Goal: Information Seeking & Learning: Learn about a topic

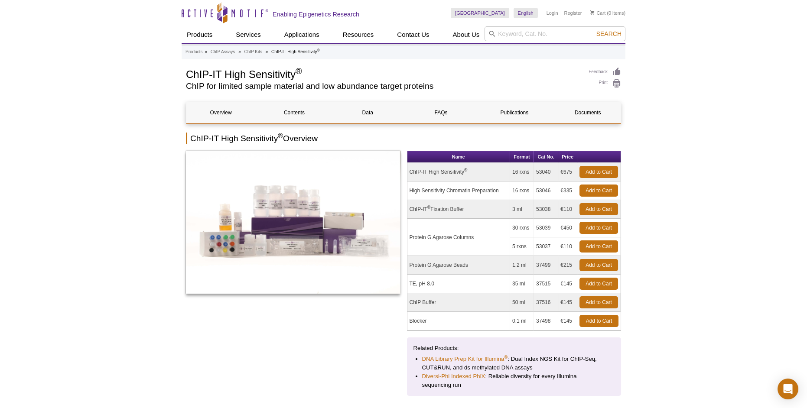
click at [559, 174] on td "€675" at bounding box center [567, 172] width 19 height 19
drag, startPoint x: 563, startPoint y: 172, endPoint x: 570, endPoint y: 172, distance: 7.4
click at [570, 172] on td "€675" at bounding box center [567, 172] width 19 height 19
click at [525, 169] on td "16 rxns" at bounding box center [522, 172] width 24 height 19
click at [512, 172] on td "16 rxns" at bounding box center [522, 172] width 24 height 19
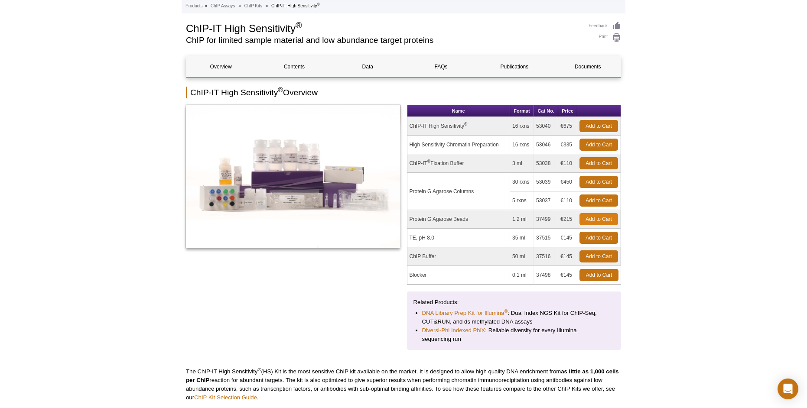
scroll to position [45, 0]
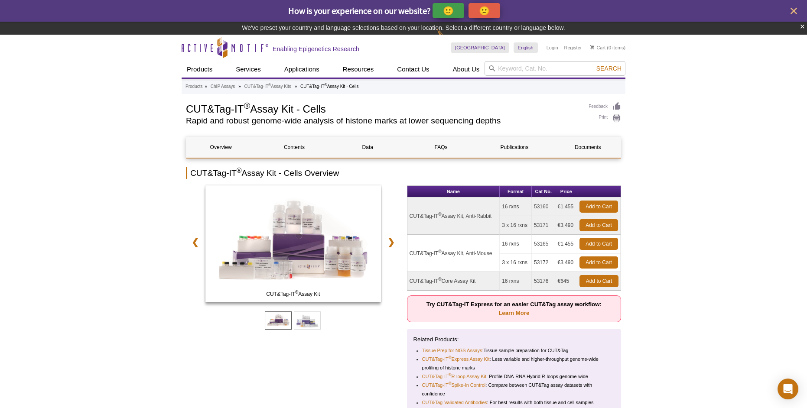
drag, startPoint x: 559, startPoint y: 205, endPoint x: 571, endPoint y: 206, distance: 11.7
click at [571, 206] on td "€1,455" at bounding box center [566, 207] width 22 height 19
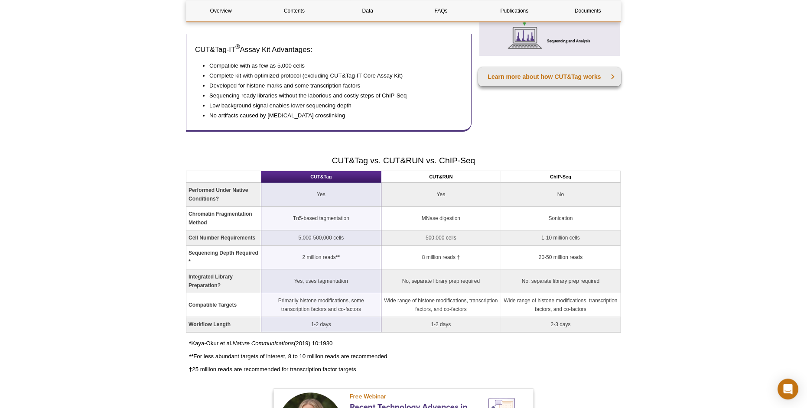
scroll to position [732, 0]
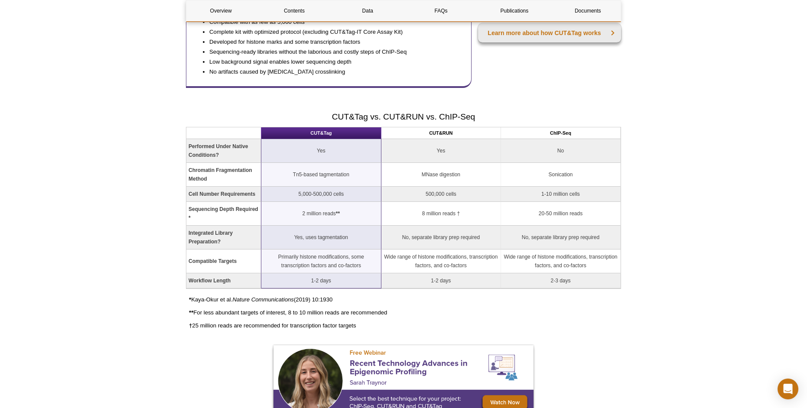
click at [501, 310] on p "** For less abundant targets of interest, 8 to 10 million reads are recommended" at bounding box center [405, 313] width 432 height 9
click at [536, 158] on td "No" at bounding box center [561, 151] width 120 height 24
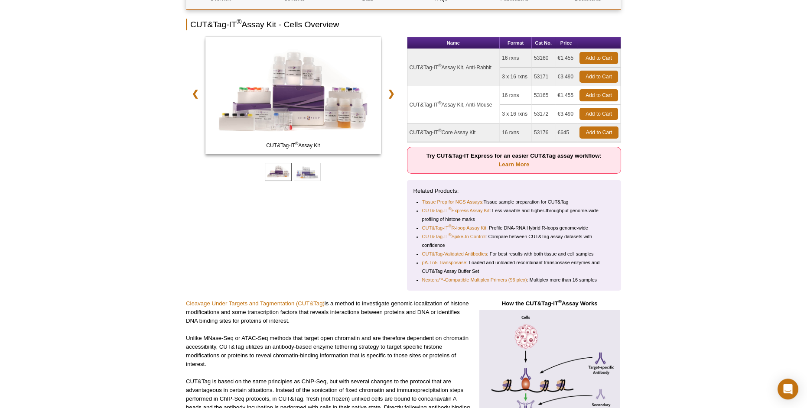
scroll to position [91, 0]
